Goal: Use online tool/utility: Utilize a website feature to perform a specific function

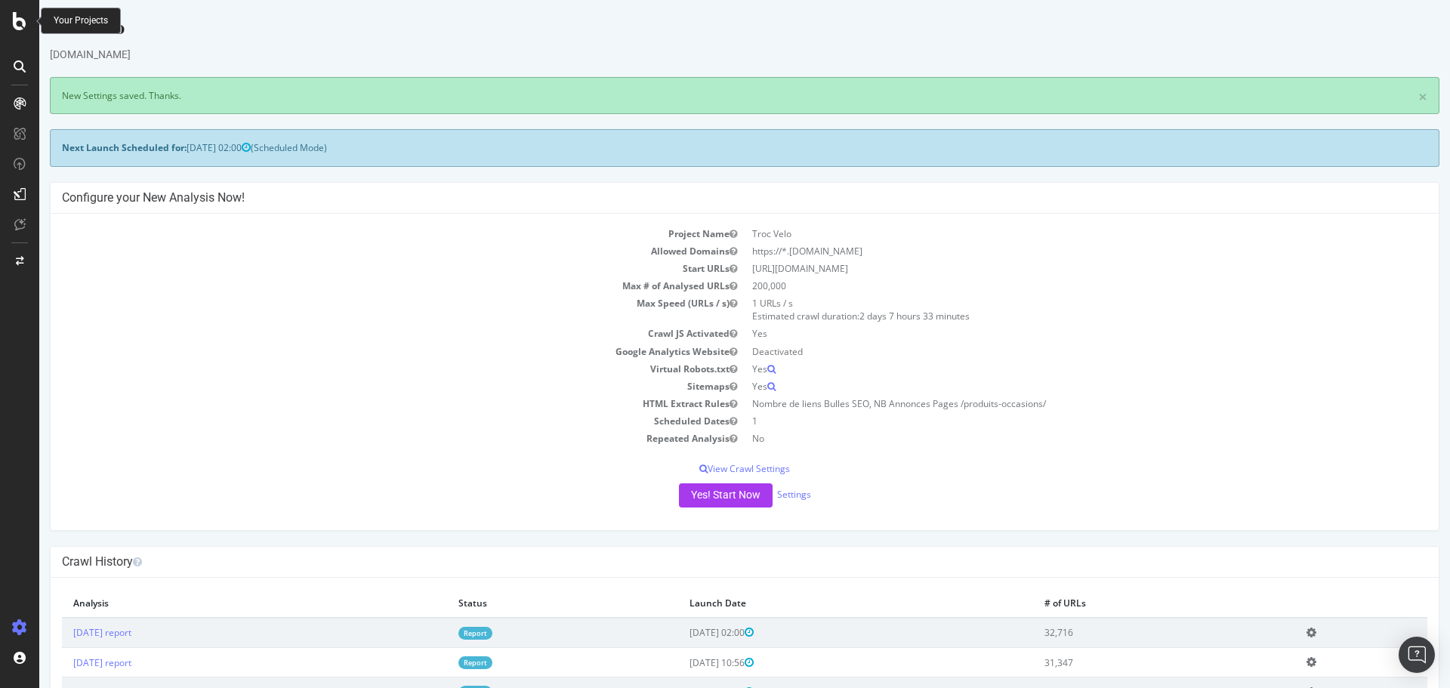
click at [11, 28] on div at bounding box center [20, 21] width 36 height 18
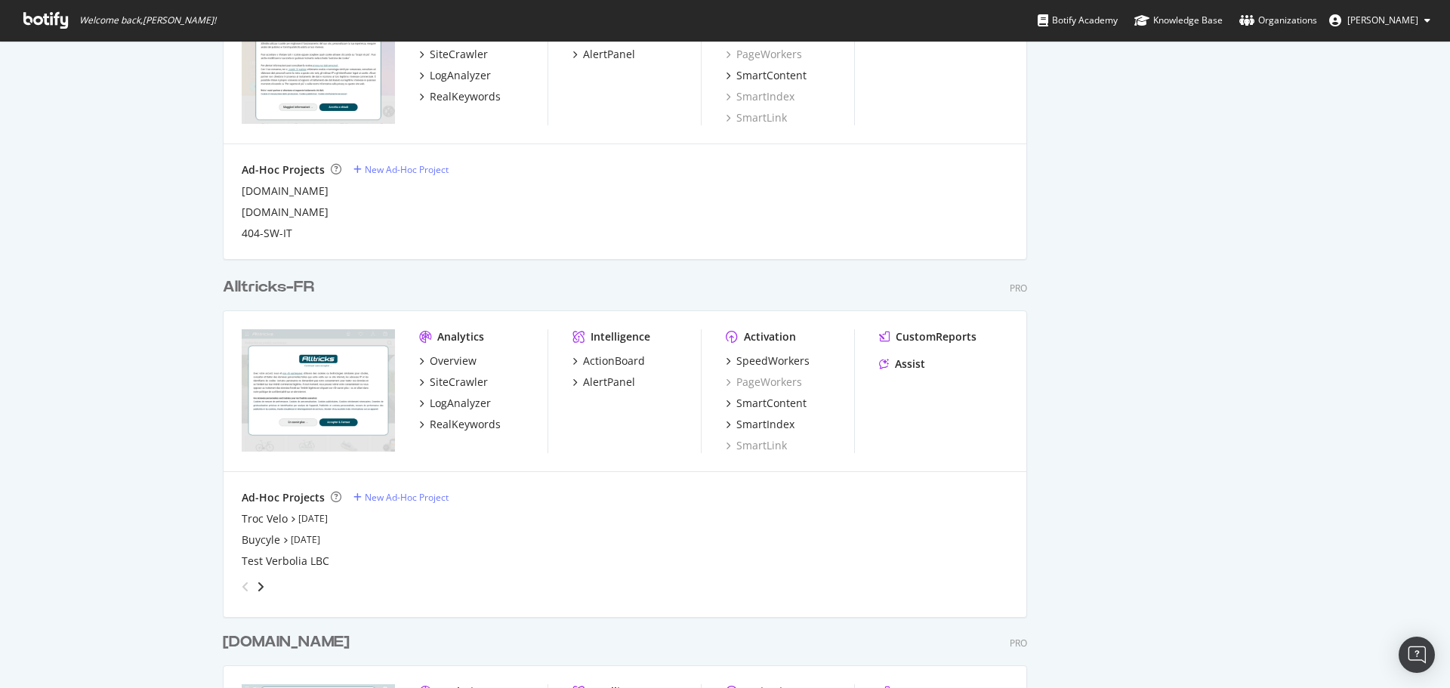
scroll to position [906, 0]
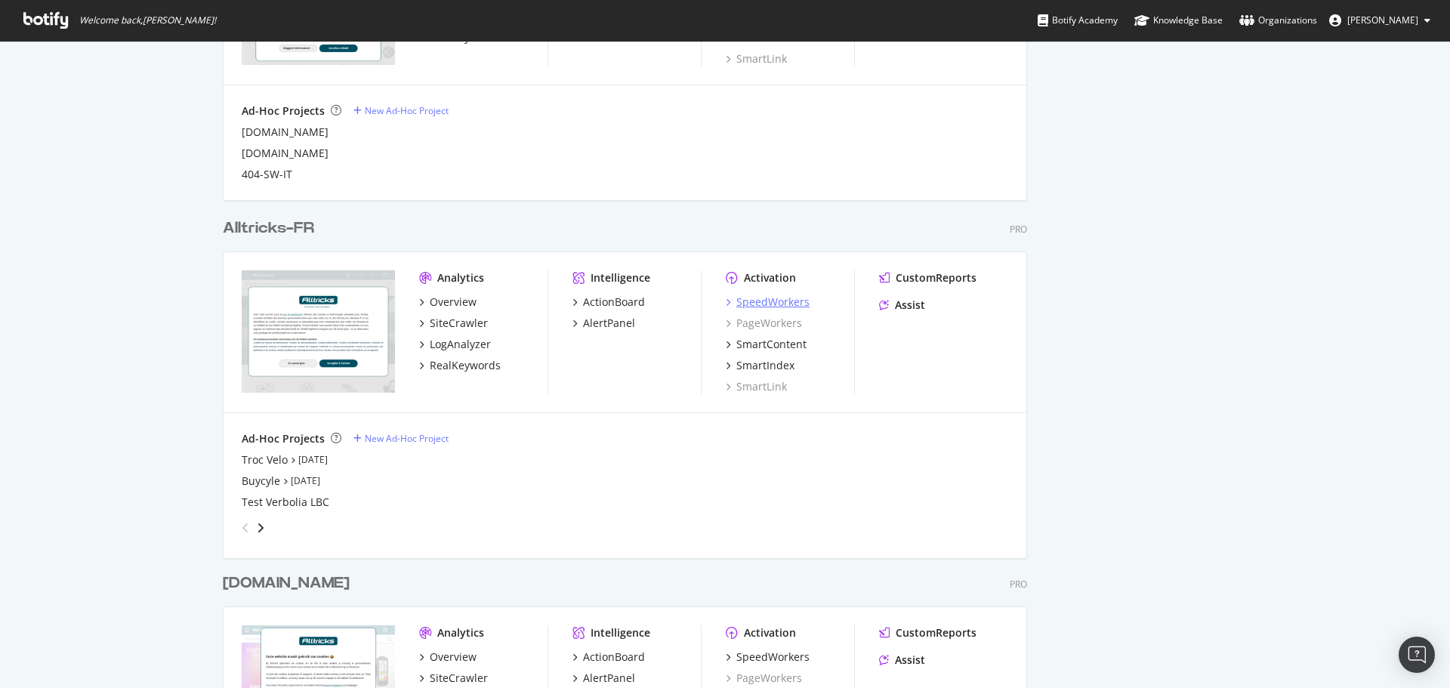
click at [772, 301] on div "SpeedWorkers" at bounding box center [772, 301] width 73 height 15
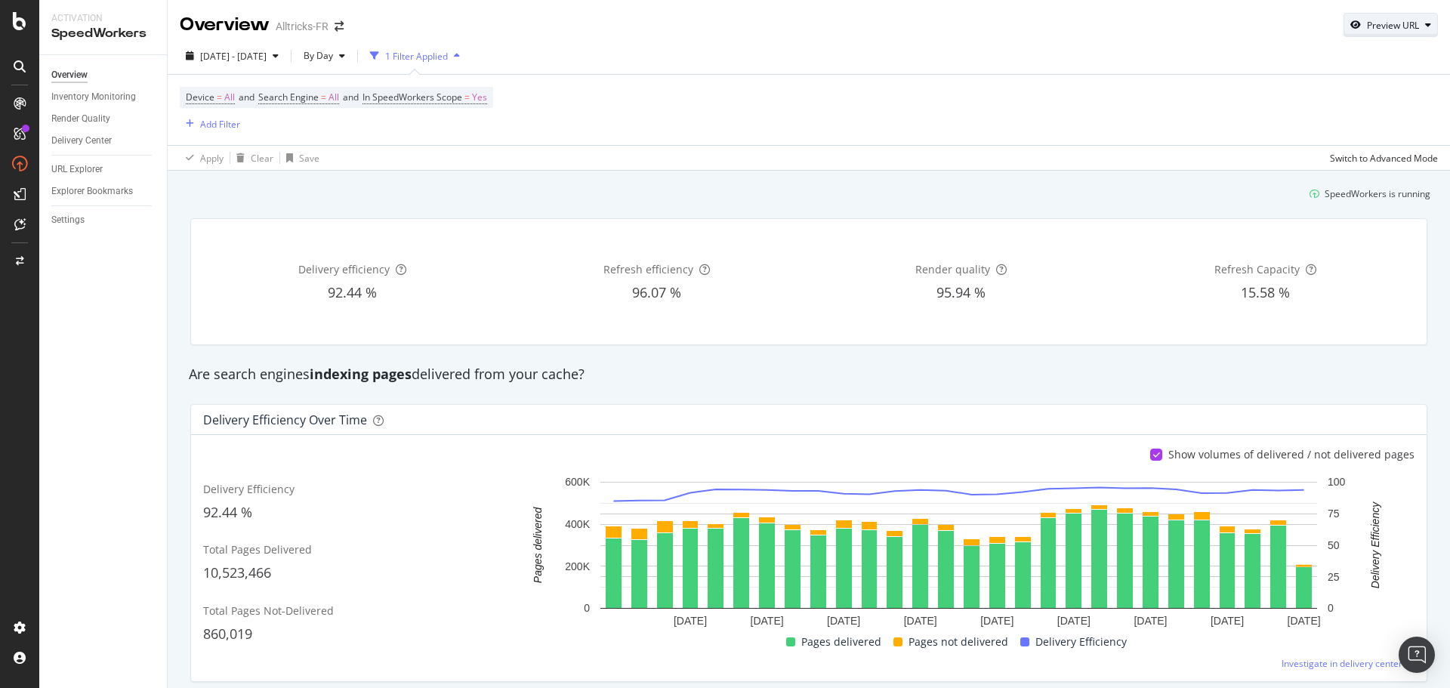
click at [1367, 28] on div "Preview URL" at bounding box center [1393, 25] width 52 height 13
click at [1277, 99] on input "url" at bounding box center [1332, 95] width 165 height 26
paste input "[URL][DOMAIN_NAME]"
type input "[URL][DOMAIN_NAME]"
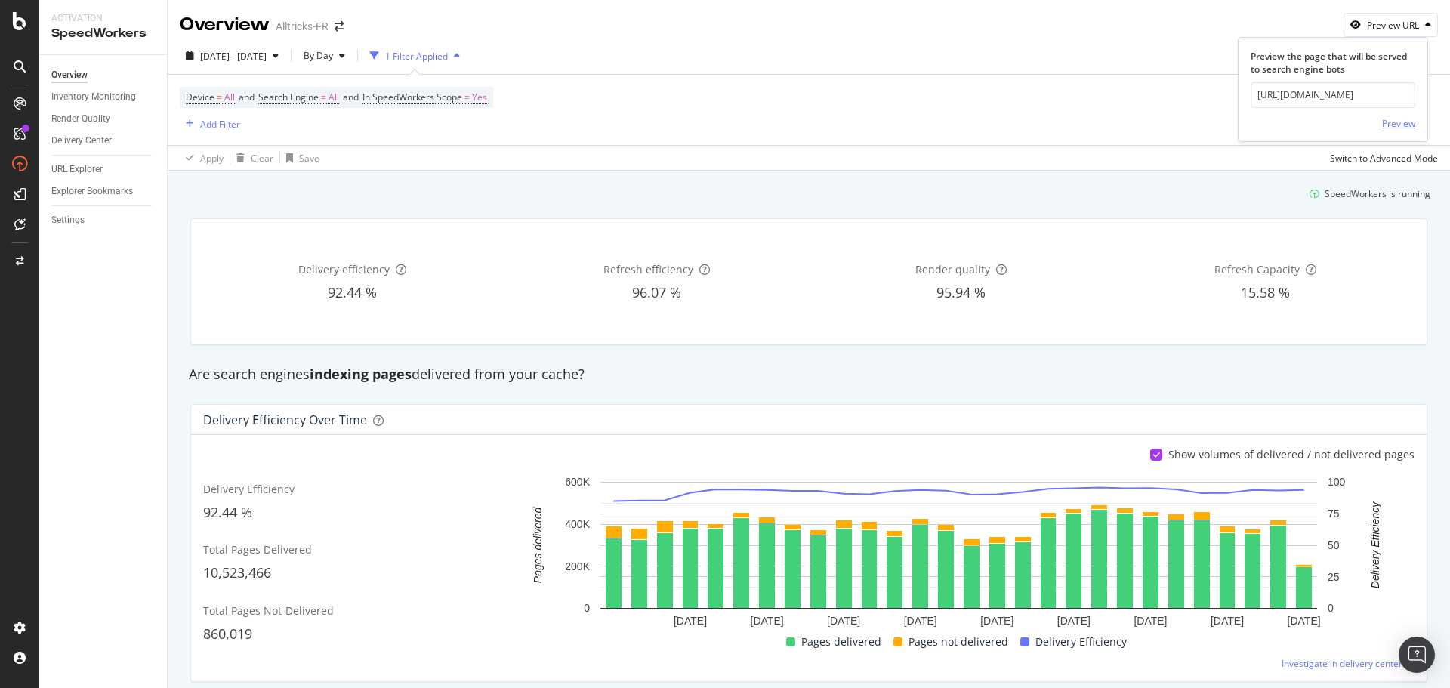
click at [1382, 123] on div "Preview" at bounding box center [1398, 123] width 33 height 13
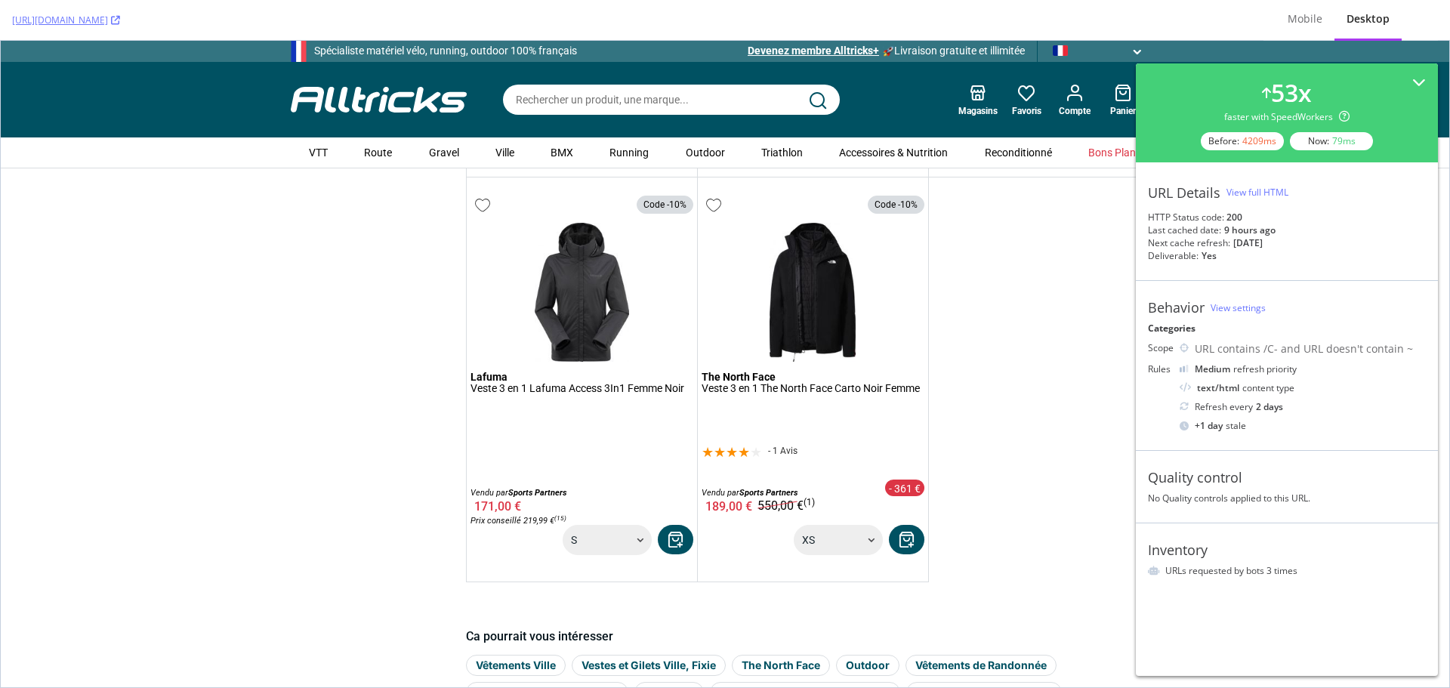
scroll to position [3020, 0]
